Goal: Information Seeking & Learning: Learn about a topic

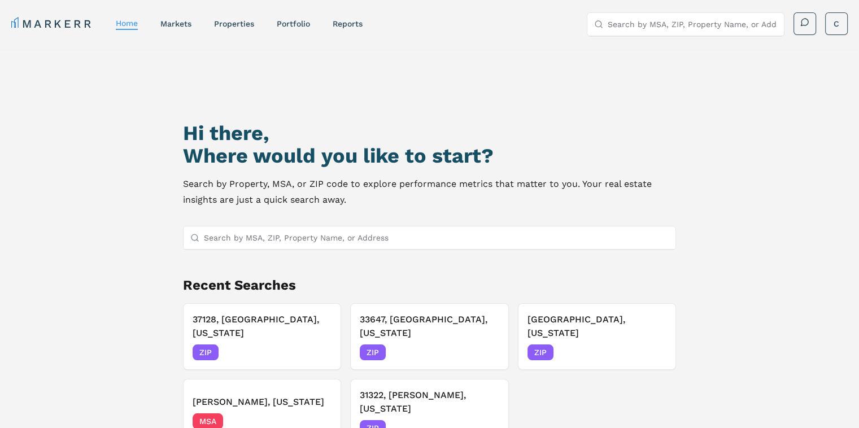
click at [351, 246] on input "Search by MSA, ZIP, Property Name, or Address" at bounding box center [436, 237] width 465 height 23
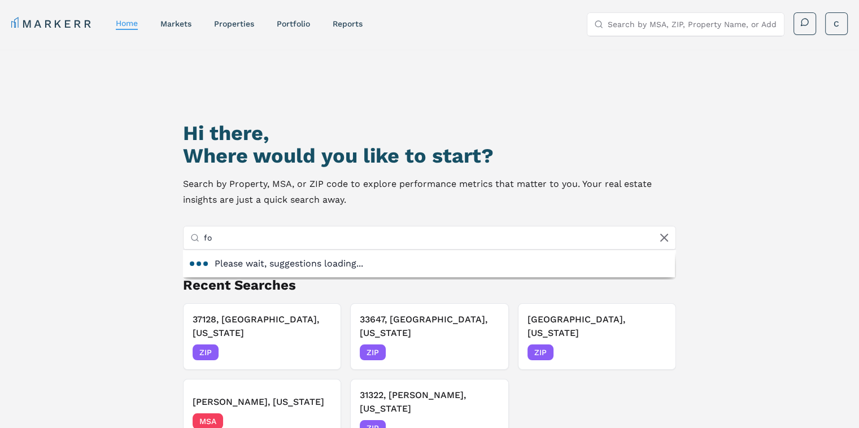
type input "f"
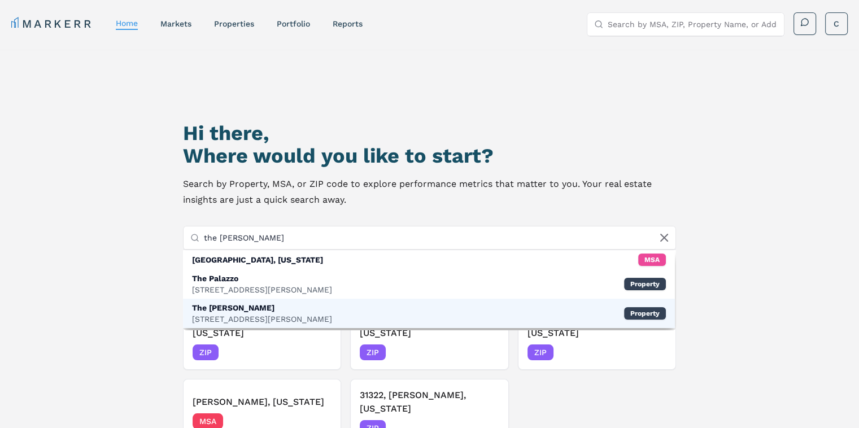
type input "the [PERSON_NAME]"
click at [279, 310] on div "The [PERSON_NAME]" at bounding box center [262, 307] width 140 height 11
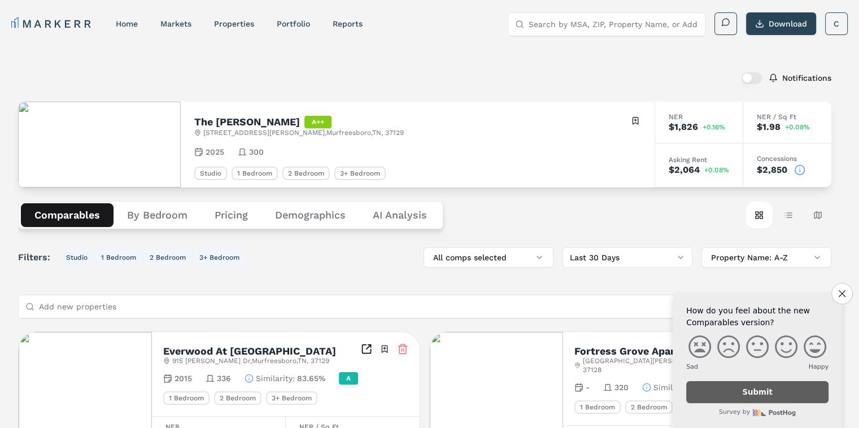
click at [557, 29] on input "Search by MSA, ZIP, Property Name, or Address" at bounding box center [612, 24] width 169 height 23
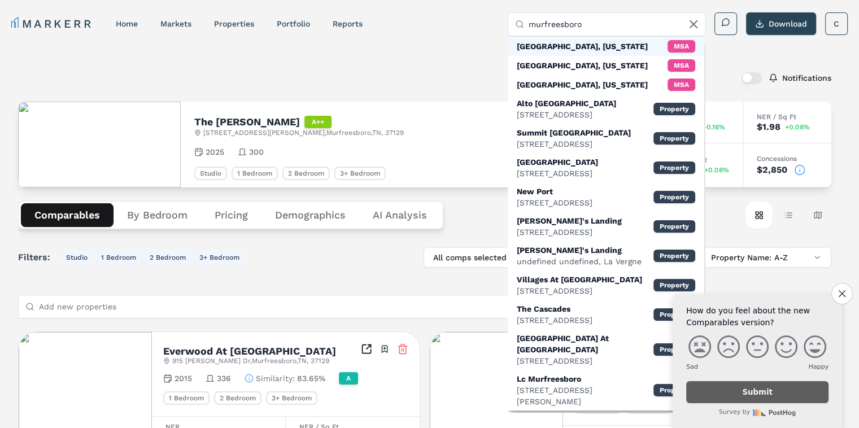
click at [598, 43] on div "[GEOGRAPHIC_DATA], [US_STATE]" at bounding box center [582, 46] width 131 height 11
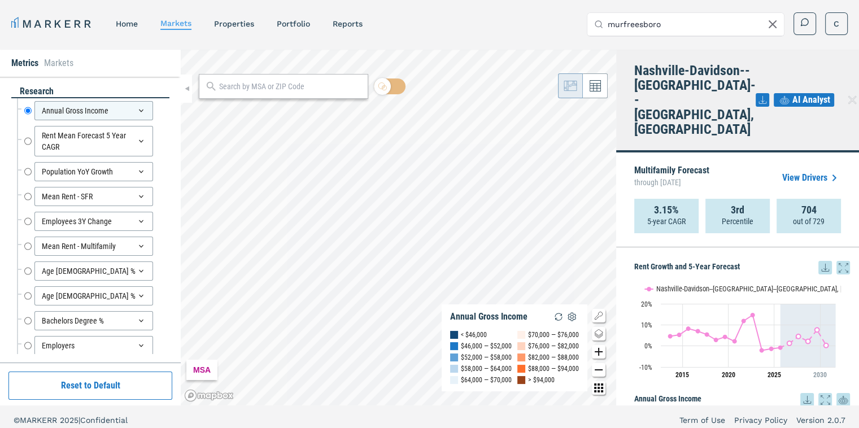
click at [672, 29] on input "murfreesboro" at bounding box center [691, 24] width 169 height 23
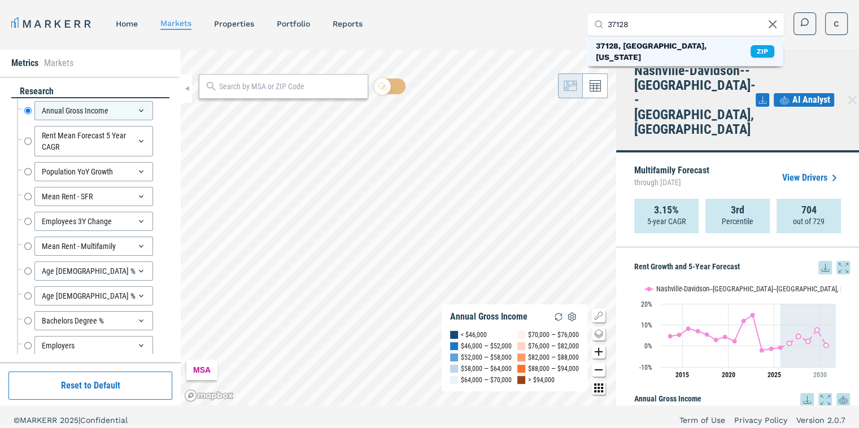
type input "37128"
click at [647, 42] on div "37128, [GEOGRAPHIC_DATA], [US_STATE]" at bounding box center [673, 51] width 155 height 23
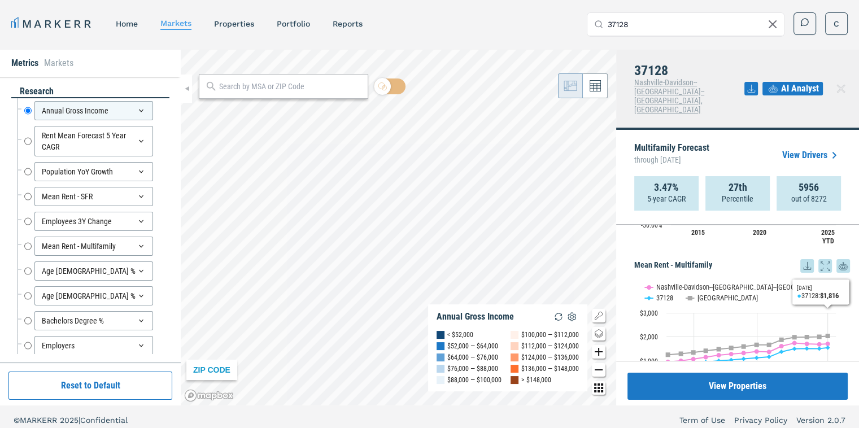
scroll to position [912, 0]
click at [728, 240] on div "Rent Growth and 5-Year Forecast Rent Growth and 5-Year Forecast Line chart with…" at bounding box center [737, 293] width 243 height 136
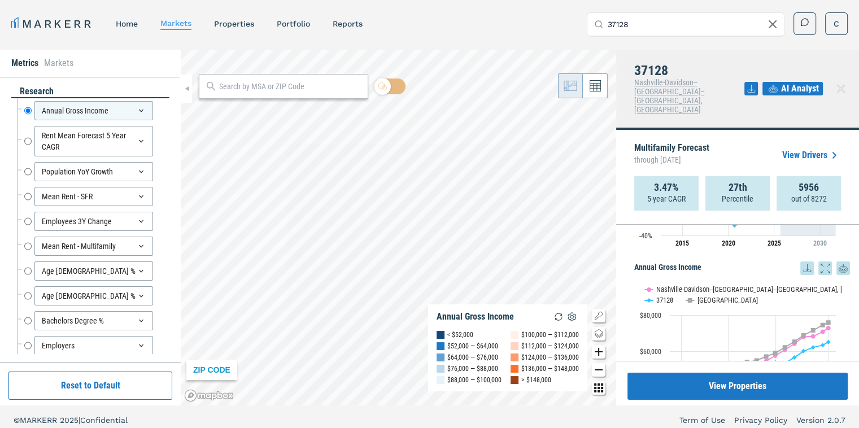
scroll to position [0, 0]
